Goal: Task Accomplishment & Management: Manage account settings

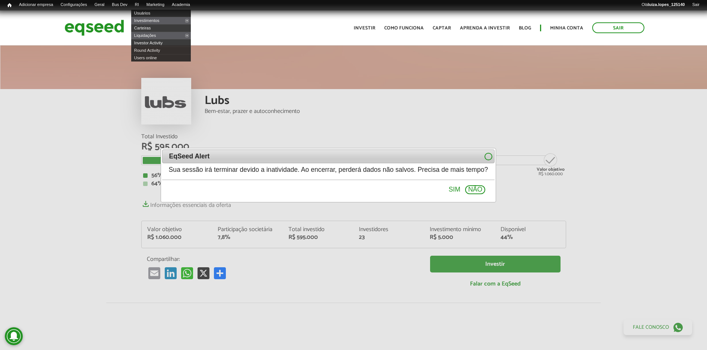
click at [154, 11] on link "Usuários" at bounding box center [161, 12] width 60 height 7
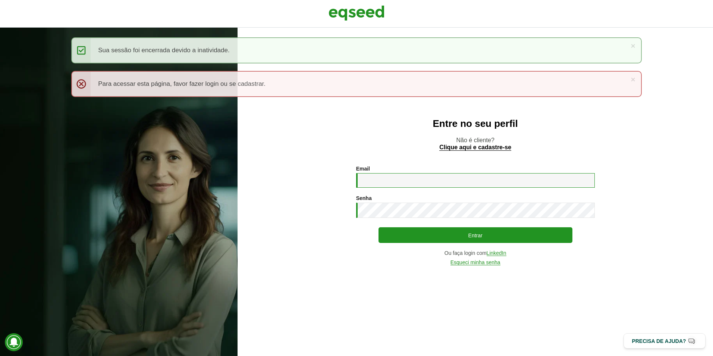
type input "**********"
click at [422, 247] on div "**********" at bounding box center [475, 216] width 239 height 100
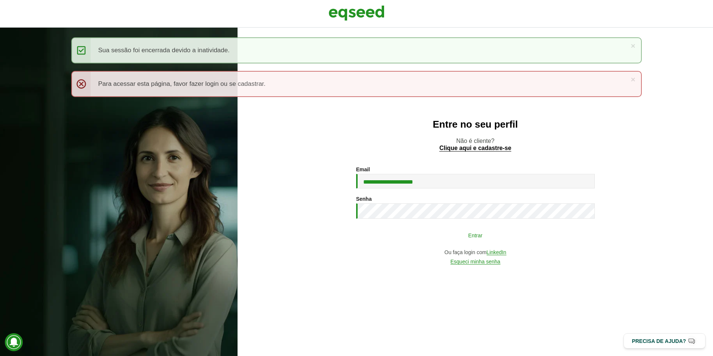
click at [421, 238] on button "Entrar" at bounding box center [476, 235] width 194 height 14
